Goal: Use online tool/utility

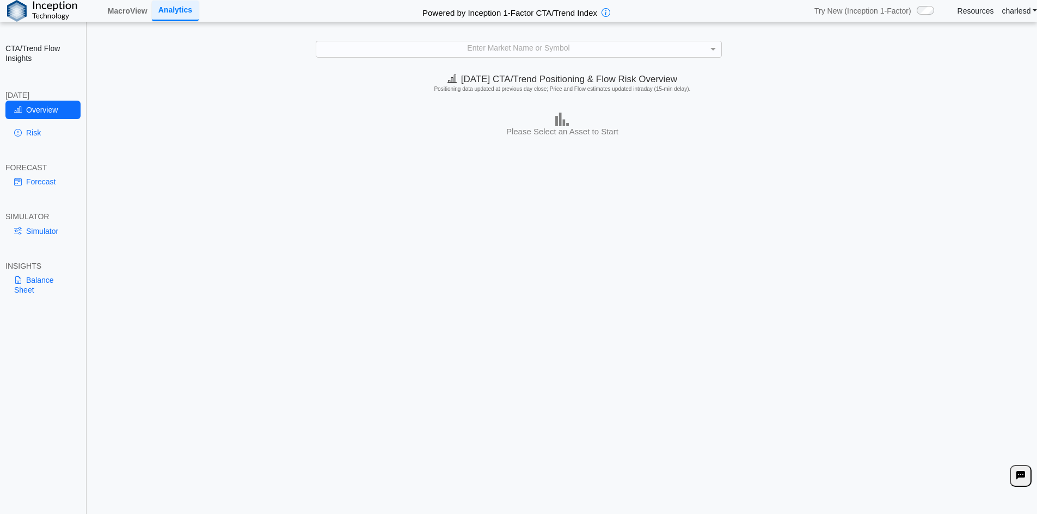
click at [410, 53] on div "Enter Market Name or Symbol" at bounding box center [518, 48] width 405 height 15
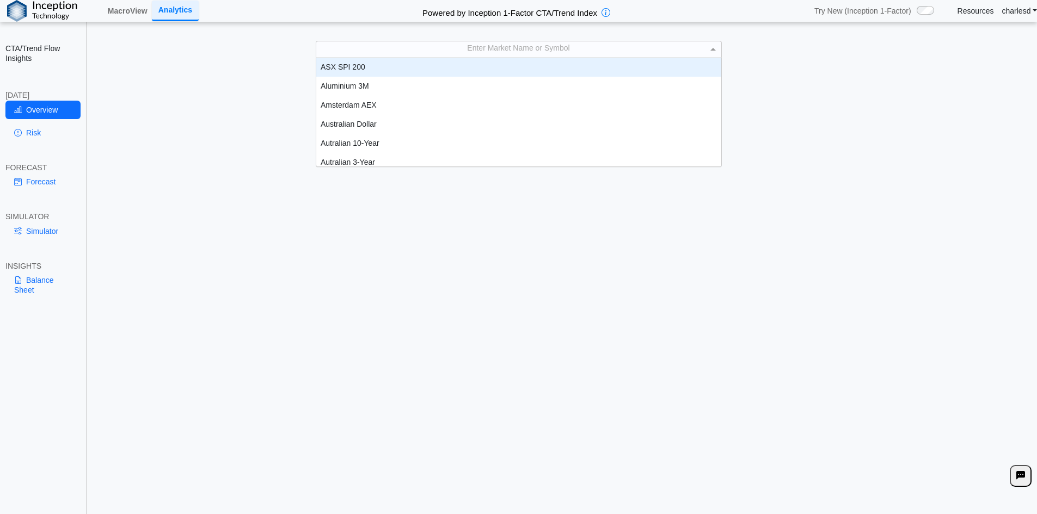
scroll to position [101, 397]
type input "***"
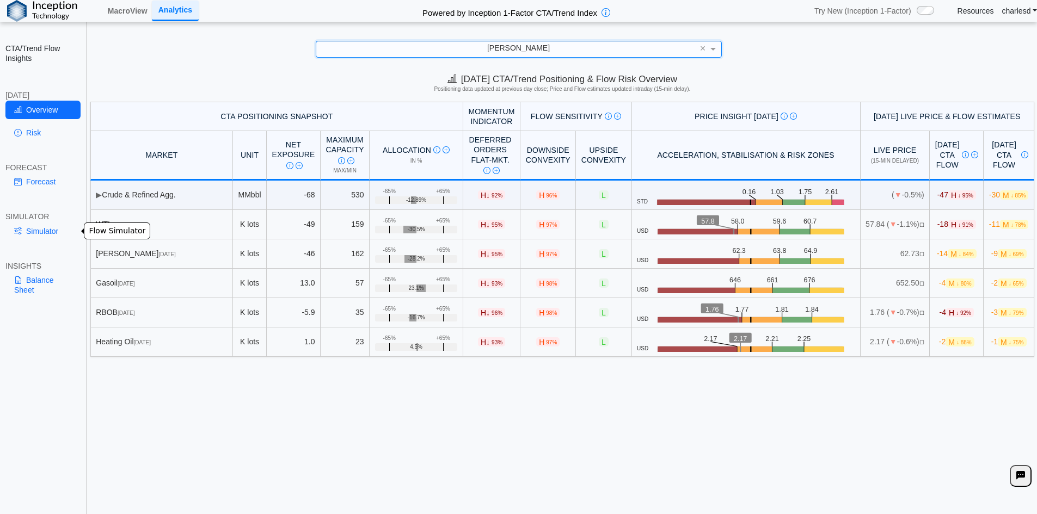
click at [35, 235] on link "Simulator" at bounding box center [42, 231] width 75 height 19
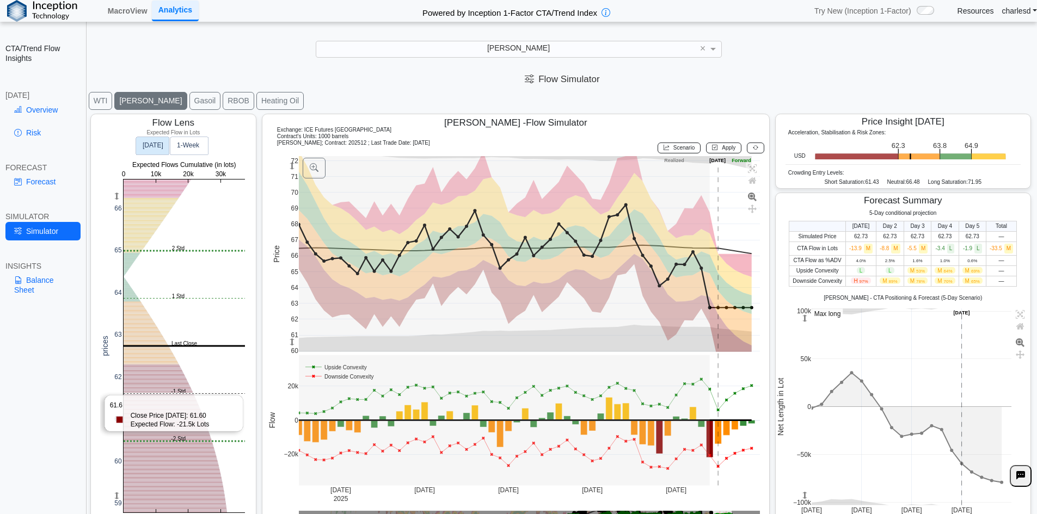
click at [161, 394] on rect at bounding box center [184, 346] width 121 height 333
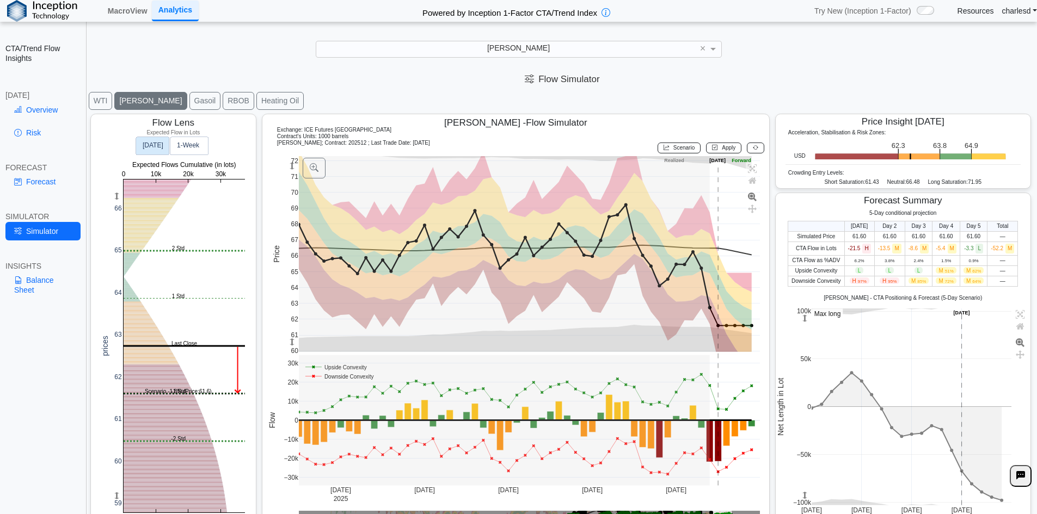
click at [753, 150] on button at bounding box center [755, 148] width 17 height 11
